Goal: Information Seeking & Learning: Learn about a topic

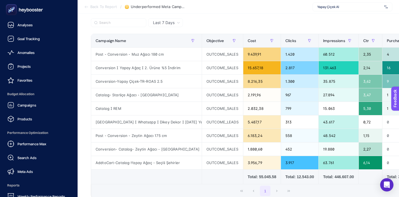
scroll to position [0, 59]
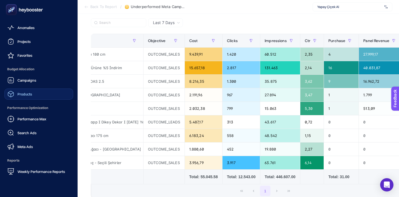
click at [30, 95] on span "Products" at bounding box center [24, 94] width 15 height 4
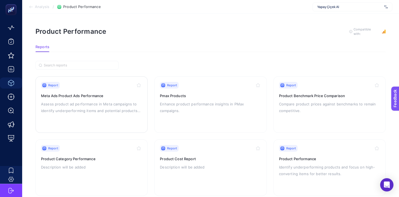
click at [85, 101] on p "Assess product ad performance in Meta campaigns to identify underperforming ite…" at bounding box center [91, 107] width 101 height 13
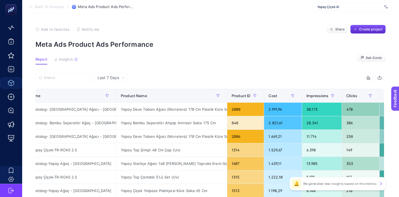
scroll to position [0, 98]
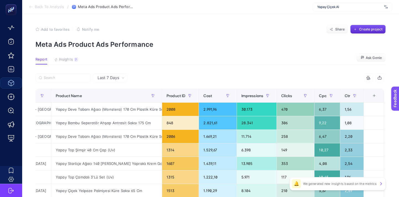
click at [374, 98] on div "+" at bounding box center [374, 96] width 11 height 4
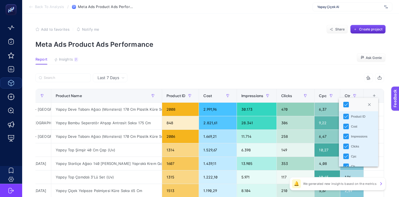
scroll to position [29, 0]
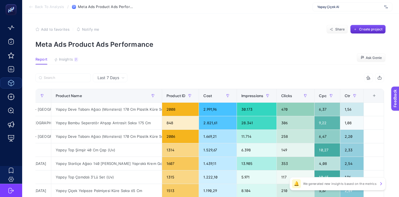
scroll to position [0, 0]
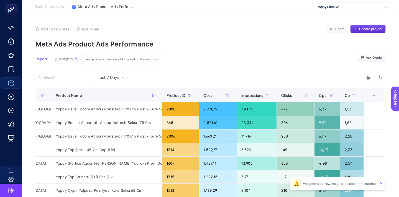
click at [71, 61] on span "Insights" at bounding box center [66, 59] width 14 height 4
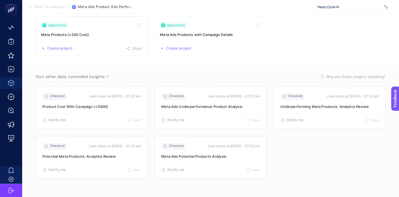
scroll to position [0, 0]
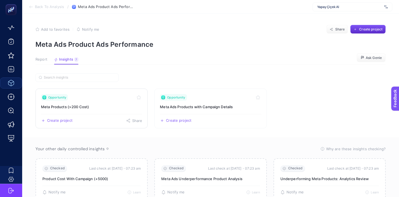
click at [95, 105] on h3 "Meta Products (>200 Cost)" at bounding box center [91, 107] width 101 height 6
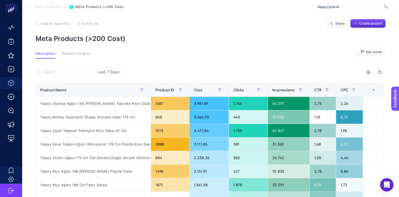
scroll to position [6, 0]
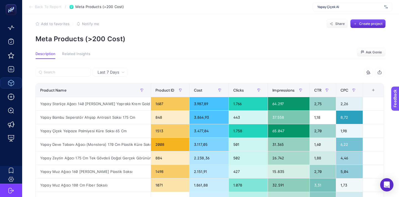
click at [375, 89] on div "+" at bounding box center [373, 90] width 11 height 4
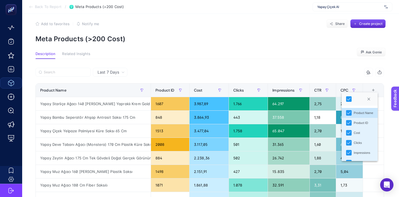
click at [298, 77] on div "6 items selected" at bounding box center [209, 74] width 349 height 12
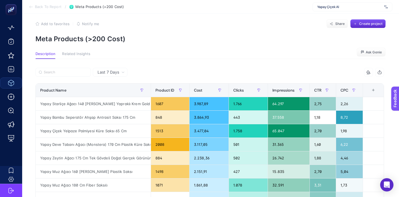
click at [59, 7] on span "Back To Report" at bounding box center [48, 7] width 27 height 4
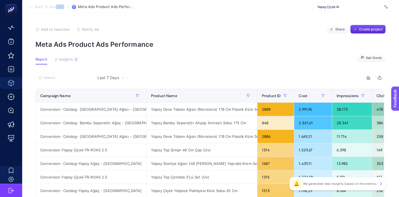
click at [56, 9] on section "Back To Analysis / Meta Ads Product Ads Performance Yapay Çiçek Al" at bounding box center [210, 7] width 377 height 14
click at [52, 7] on span "Back To Analysis" at bounding box center [49, 7] width 29 height 4
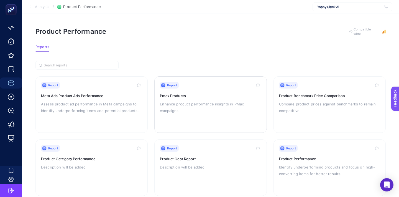
click at [172, 118] on div "Report Pmax Products Enhance product performance insights in PMax campaigns." at bounding box center [210, 104] width 101 height 45
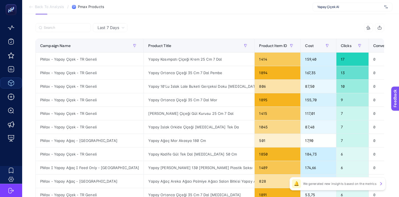
scroll to position [7, 0]
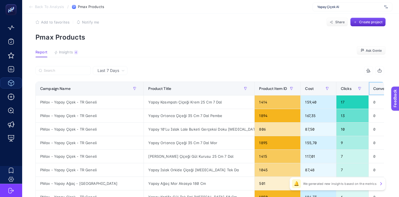
click at [374, 89] on span "Conversions" at bounding box center [385, 89] width 22 height 4
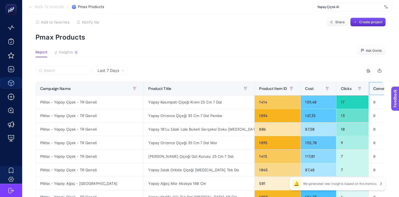
click at [374, 89] on span "Conversions" at bounding box center [385, 89] width 22 height 4
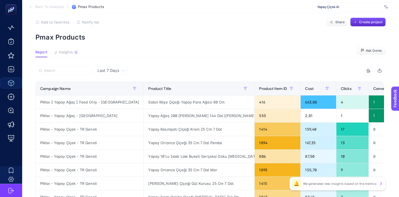
click at [42, 7] on span "Back To Analysis" at bounding box center [49, 7] width 29 height 4
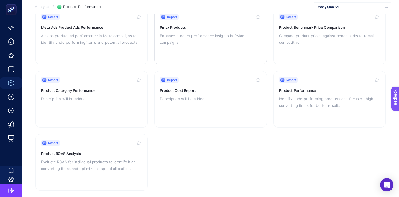
scroll to position [75, 0]
